Goal: Task Accomplishment & Management: Manage account settings

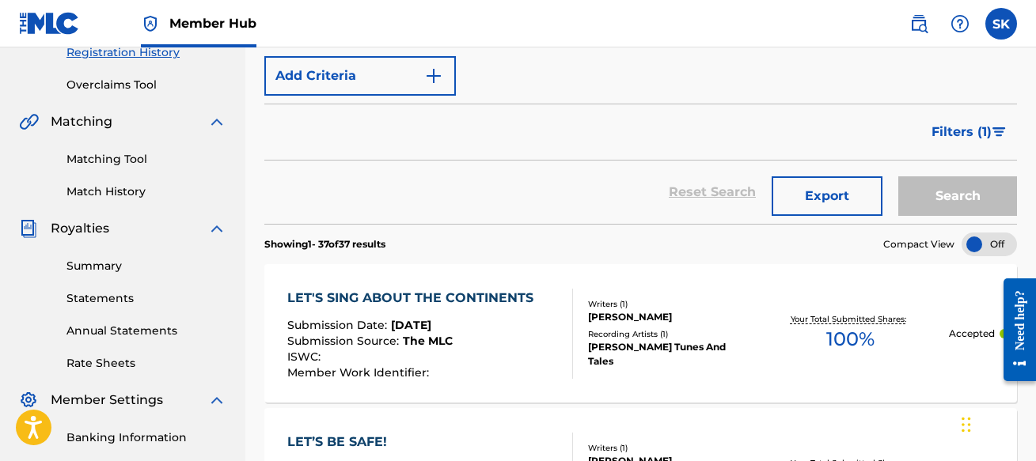
click at [511, 194] on div "Reset Search Export Search" at bounding box center [640, 192] width 753 height 63
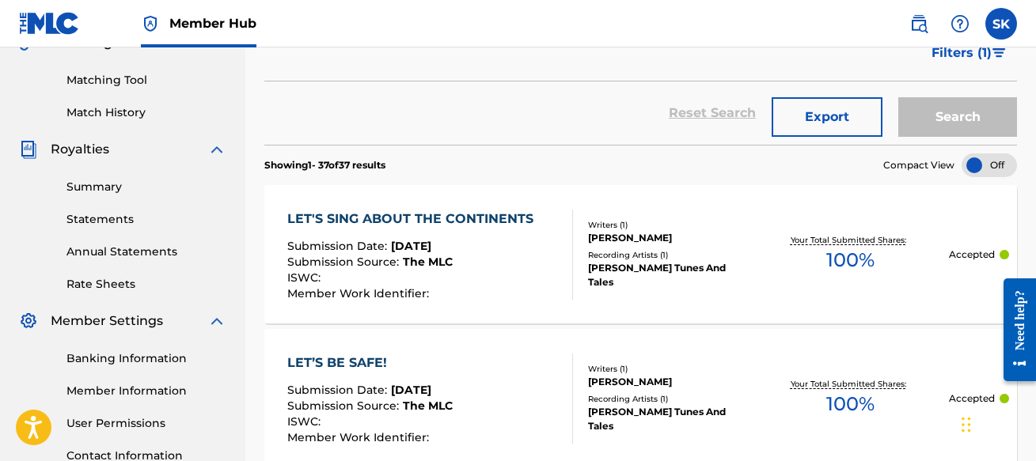
scroll to position [469, 0]
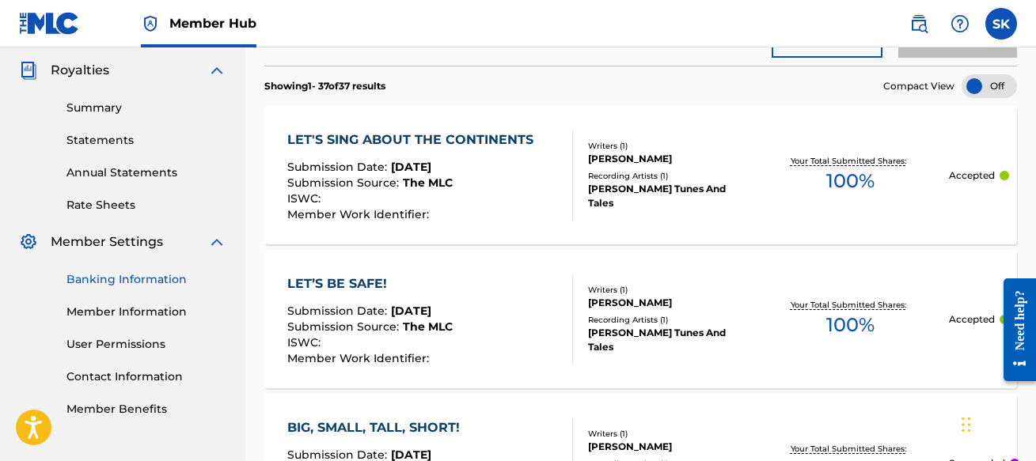
click at [121, 279] on link "Banking Information" at bounding box center [146, 279] width 160 height 17
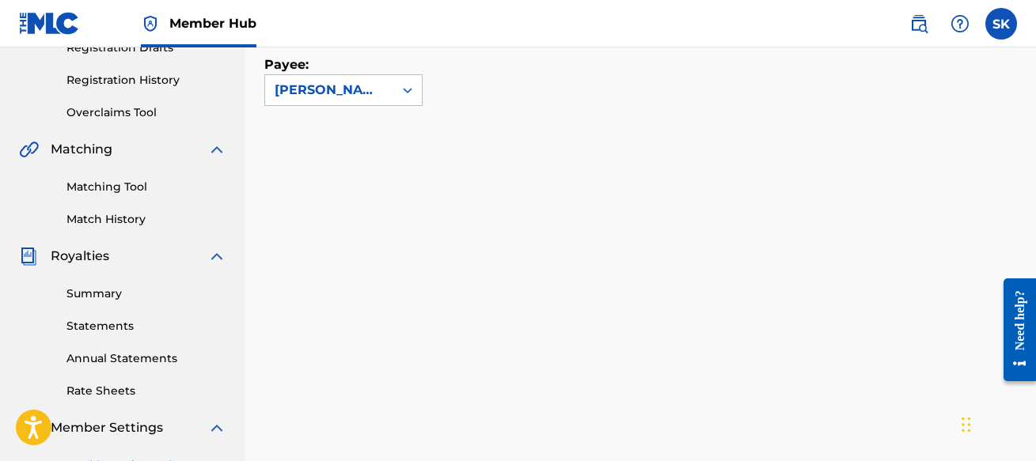
scroll to position [203, 0]
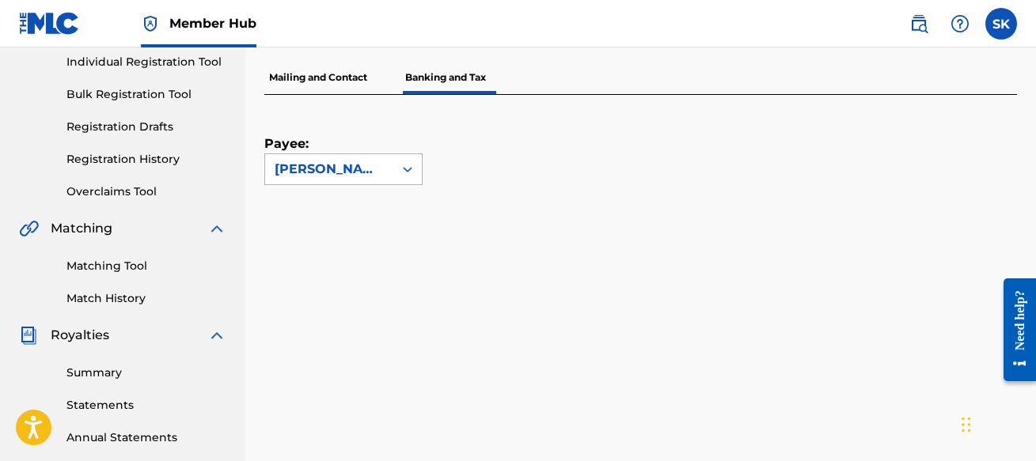
click at [418, 155] on div at bounding box center [407, 169] width 28 height 28
click at [509, 157] on div "Payee: [PERSON_NAME]" at bounding box center [621, 140] width 715 height 90
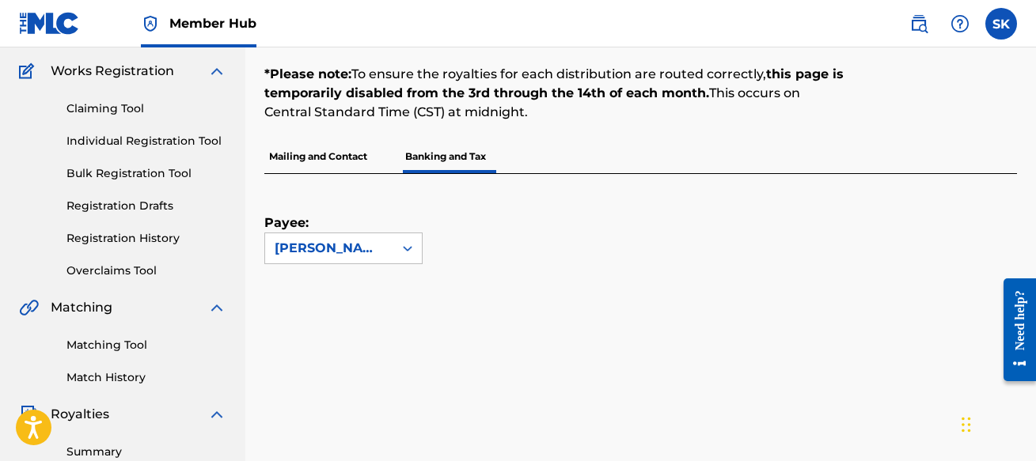
click at [355, 140] on p "Mailing and Contact" at bounding box center [318, 156] width 108 height 33
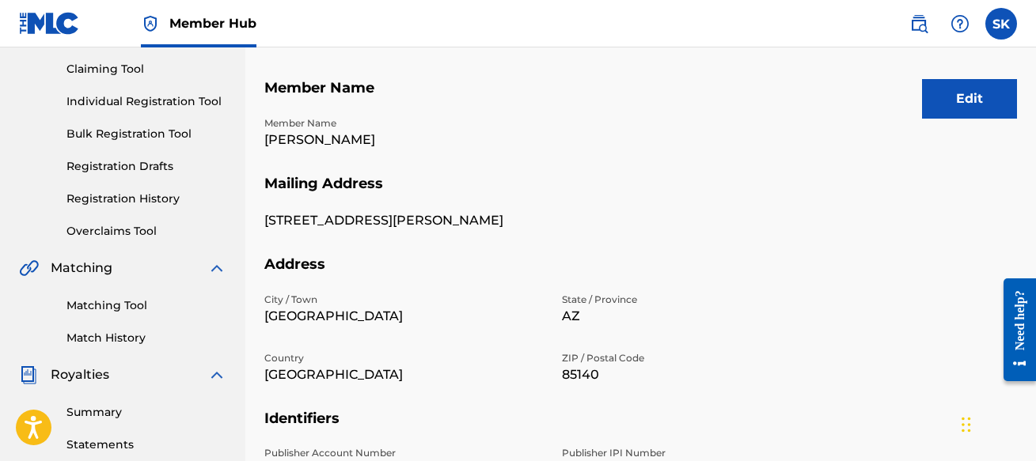
scroll to position [124, 0]
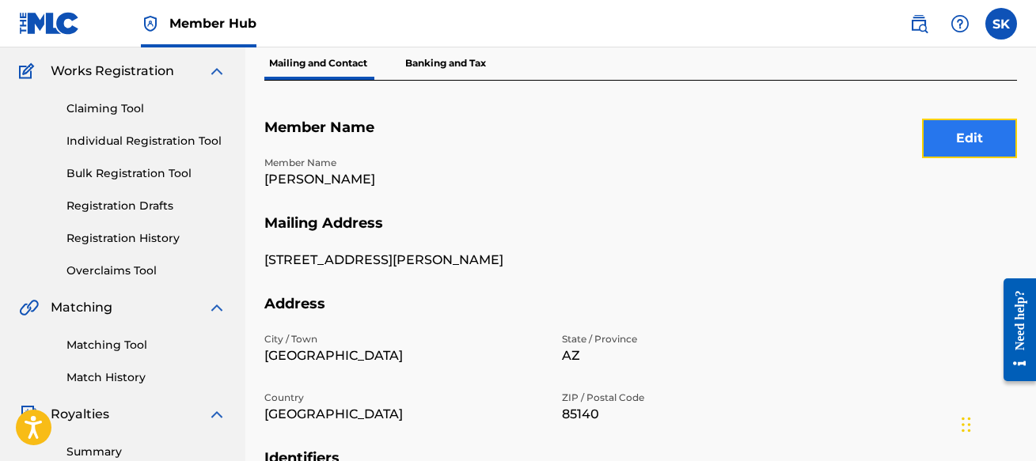
click at [960, 131] on button "Edit" at bounding box center [969, 139] width 95 height 40
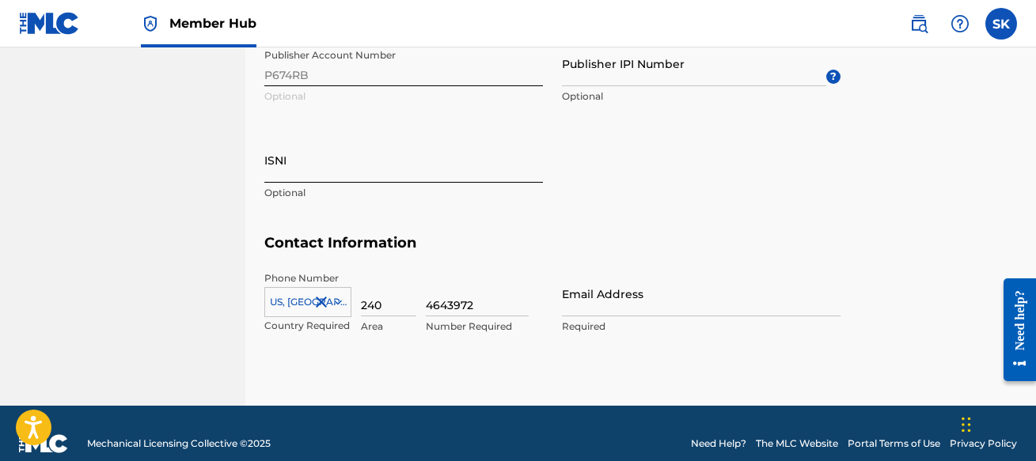
scroll to position [875, 0]
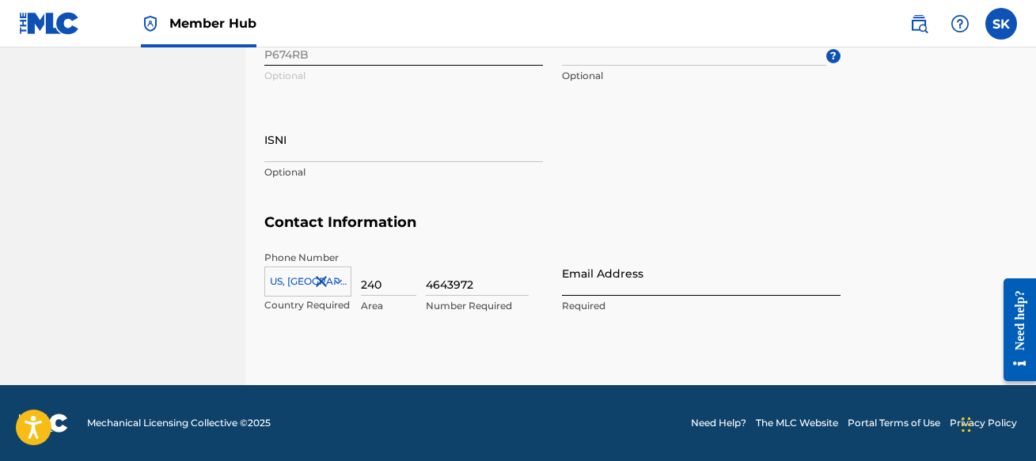
click at [577, 274] on input "Email Address" at bounding box center [701, 273] width 279 height 45
type input "[EMAIL_ADDRESS][DOMAIN_NAME]"
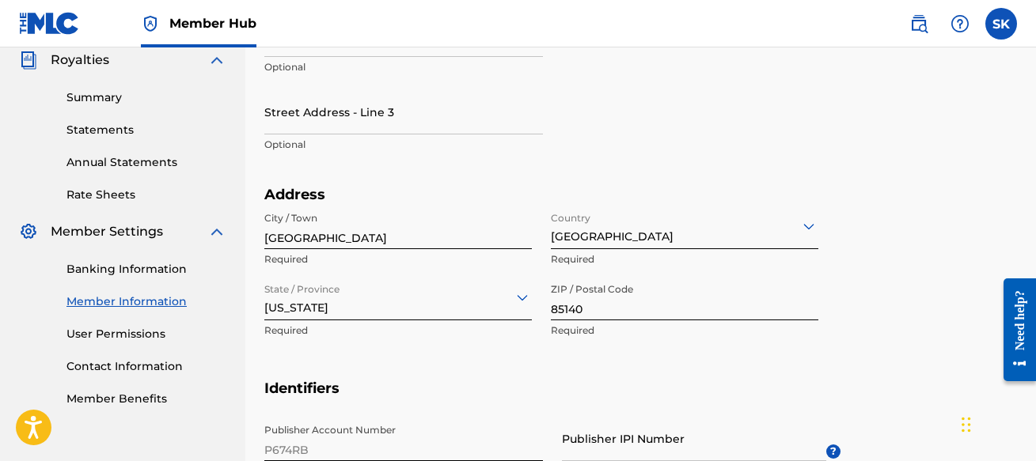
scroll to position [83, 0]
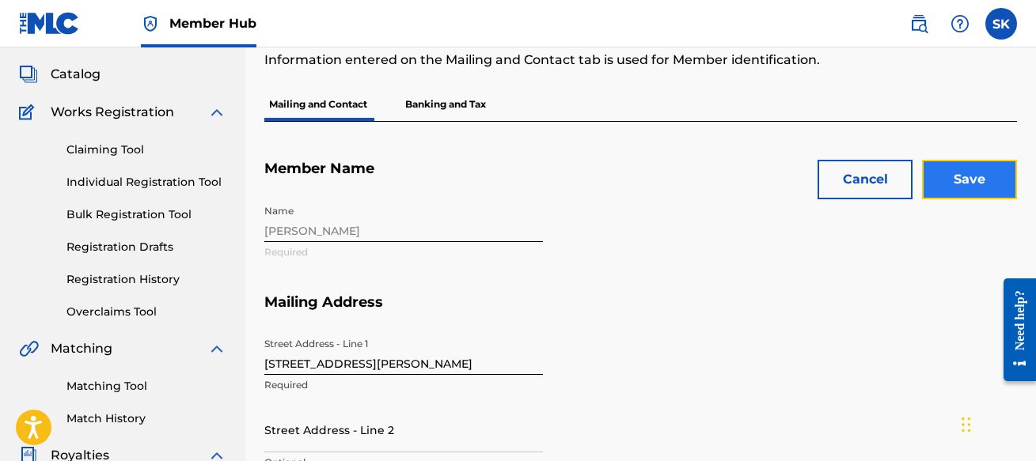
click at [957, 183] on input "Save" at bounding box center [969, 180] width 95 height 40
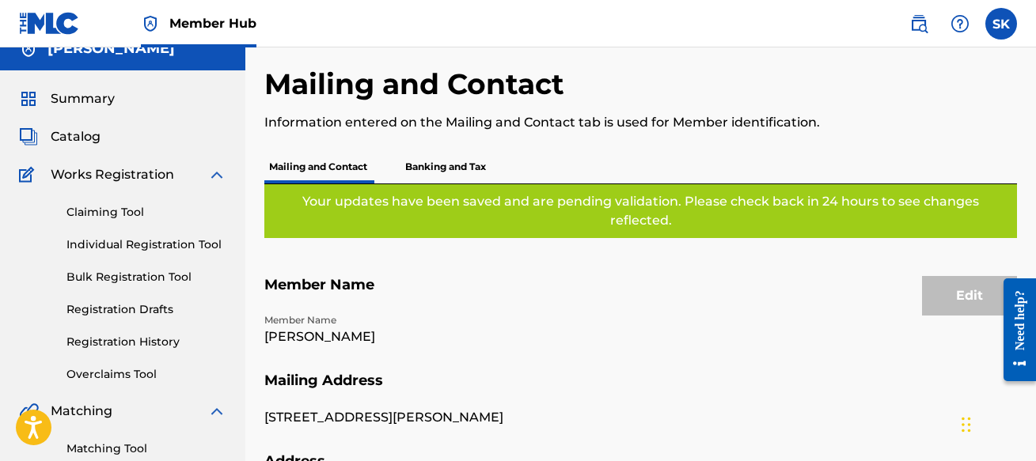
scroll to position [0, 0]
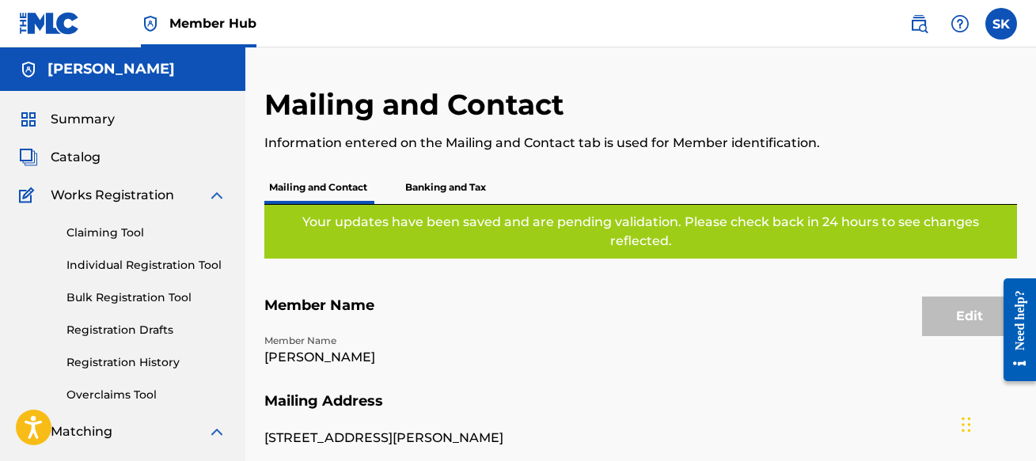
click at [696, 108] on div "Mailing and Contact Information entered on the Mailing and Contact tab is used …" at bounding box center [553, 129] width 579 height 84
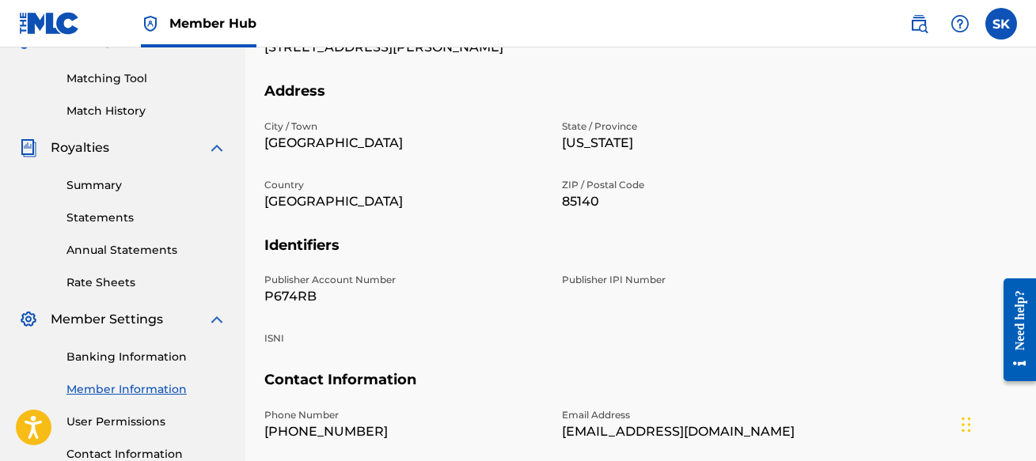
scroll to position [396, 0]
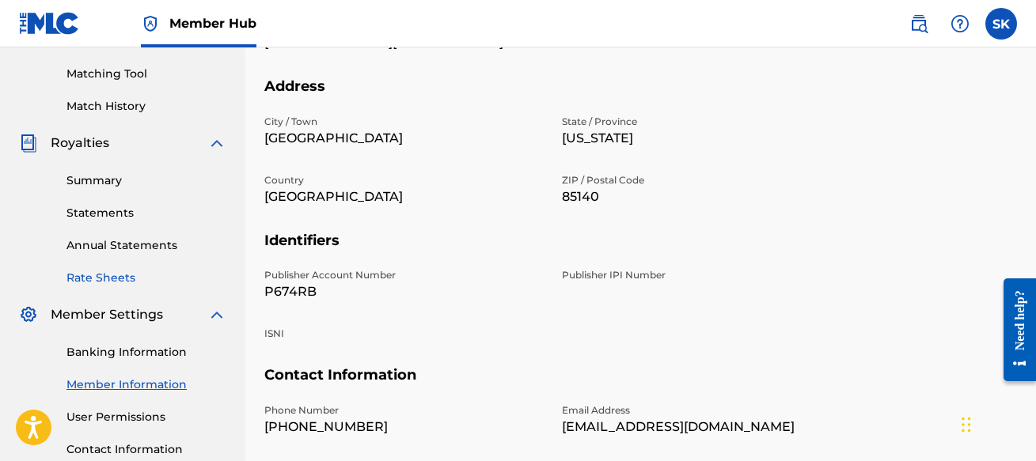
click at [110, 281] on link "Rate Sheets" at bounding box center [146, 278] width 160 height 17
